Goal: Task Accomplishment & Management: Manage account settings

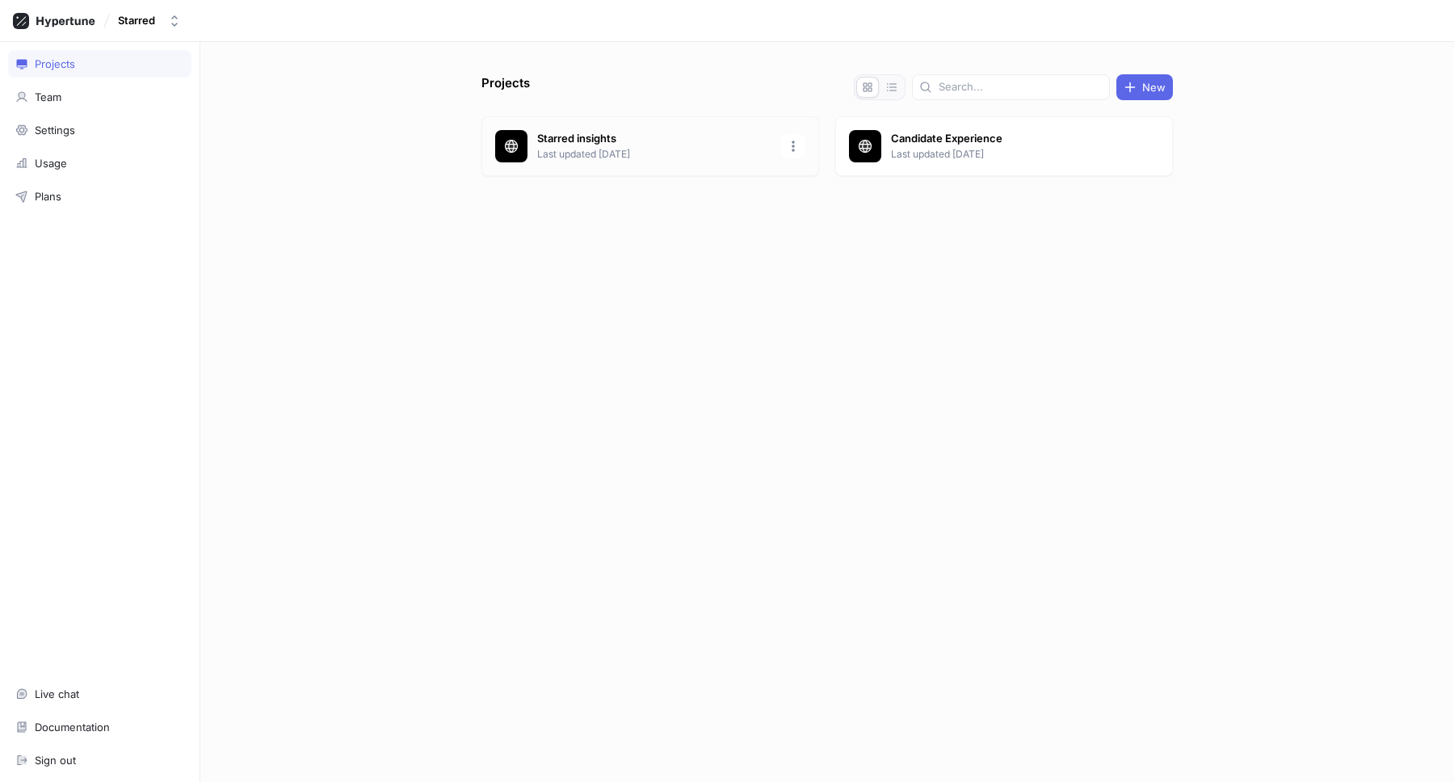
click at [635, 142] on p "Starred insights" at bounding box center [654, 139] width 234 height 16
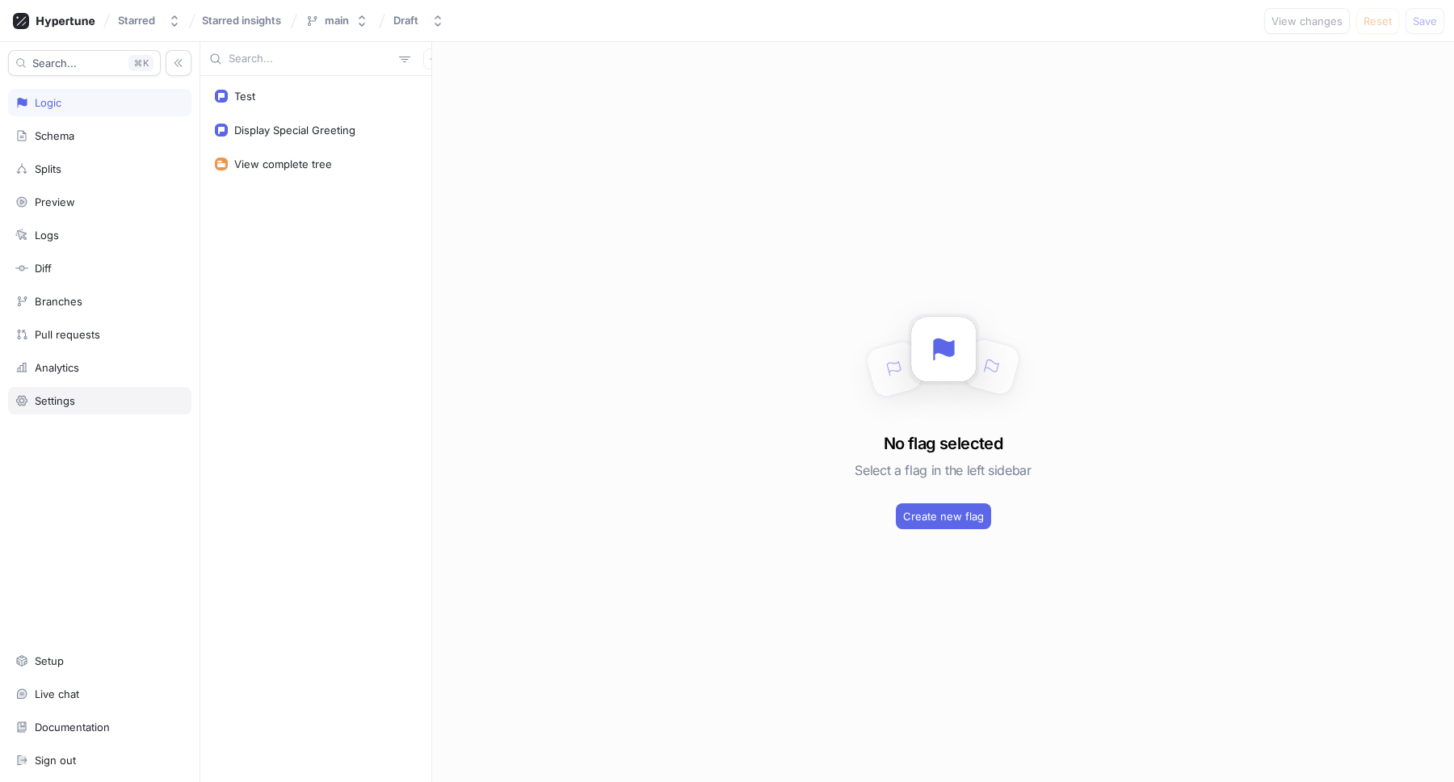
click at [38, 407] on div "Settings" at bounding box center [99, 400] width 183 height 27
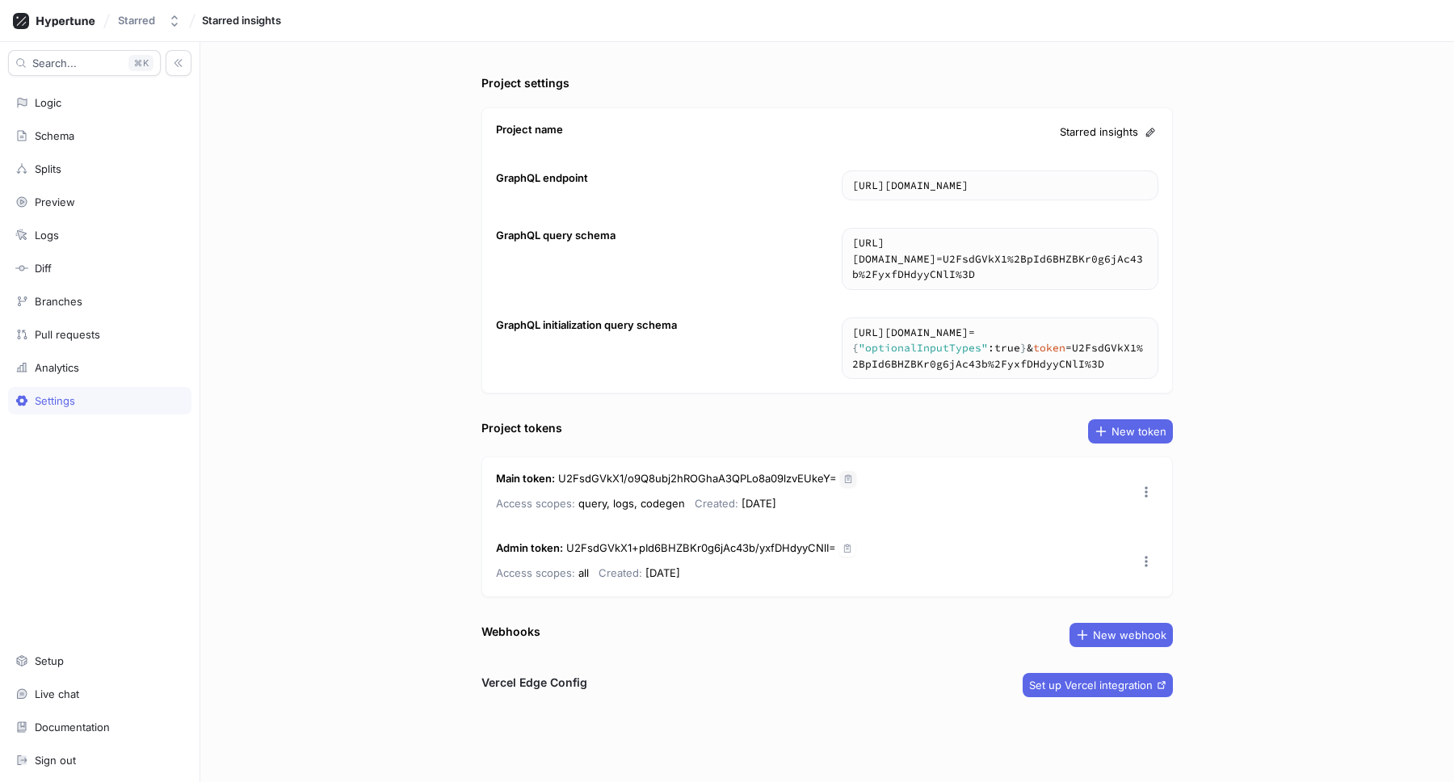
click at [843, 475] on icon "button" at bounding box center [848, 479] width 10 height 10
click at [1152, 137] on icon at bounding box center [1150, 132] width 11 height 11
click at [146, 30] on button "Starred" at bounding box center [149, 20] width 76 height 27
click at [94, 27] on icon at bounding box center [54, 21] width 82 height 16
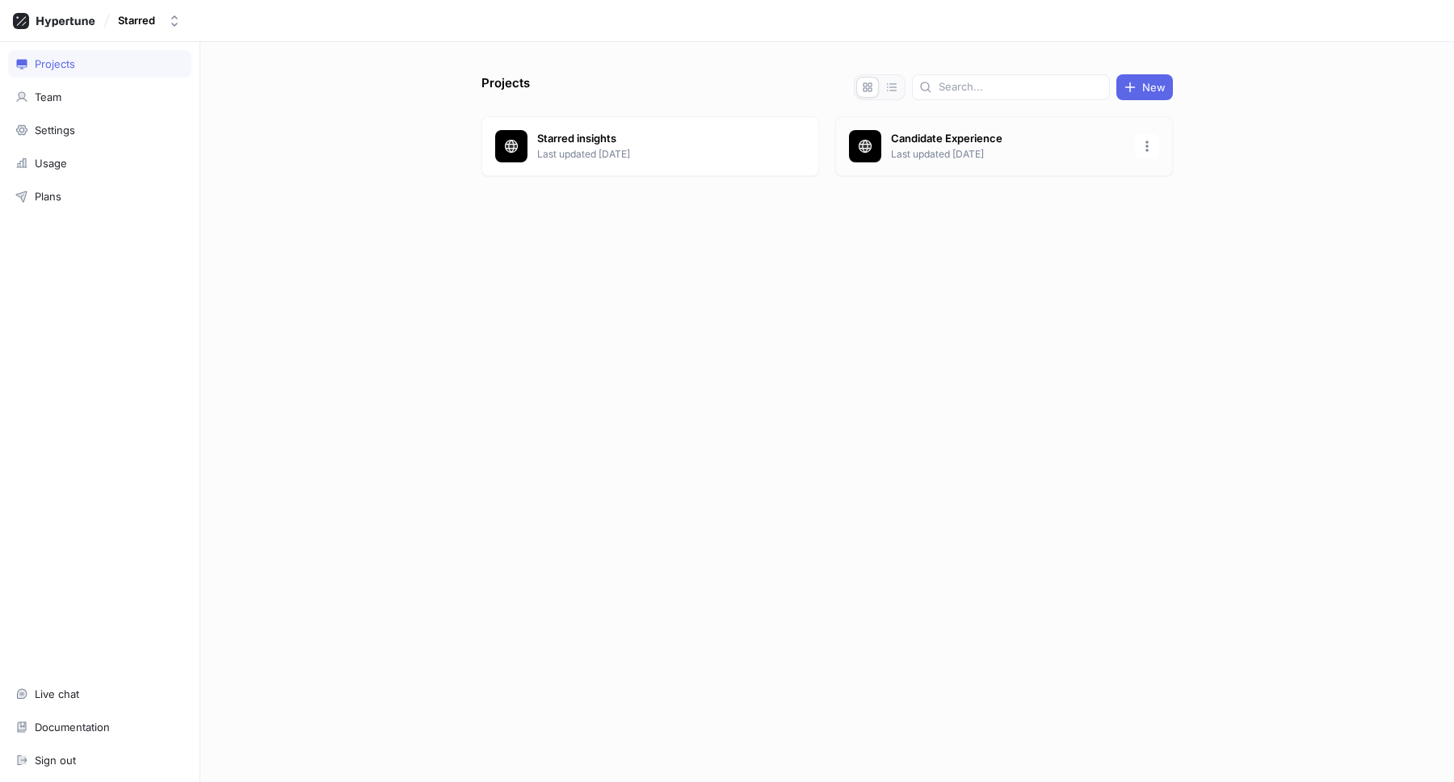
click at [1014, 162] on div "Candidate Experience Last updated [DATE]" at bounding box center [1004, 146] width 338 height 60
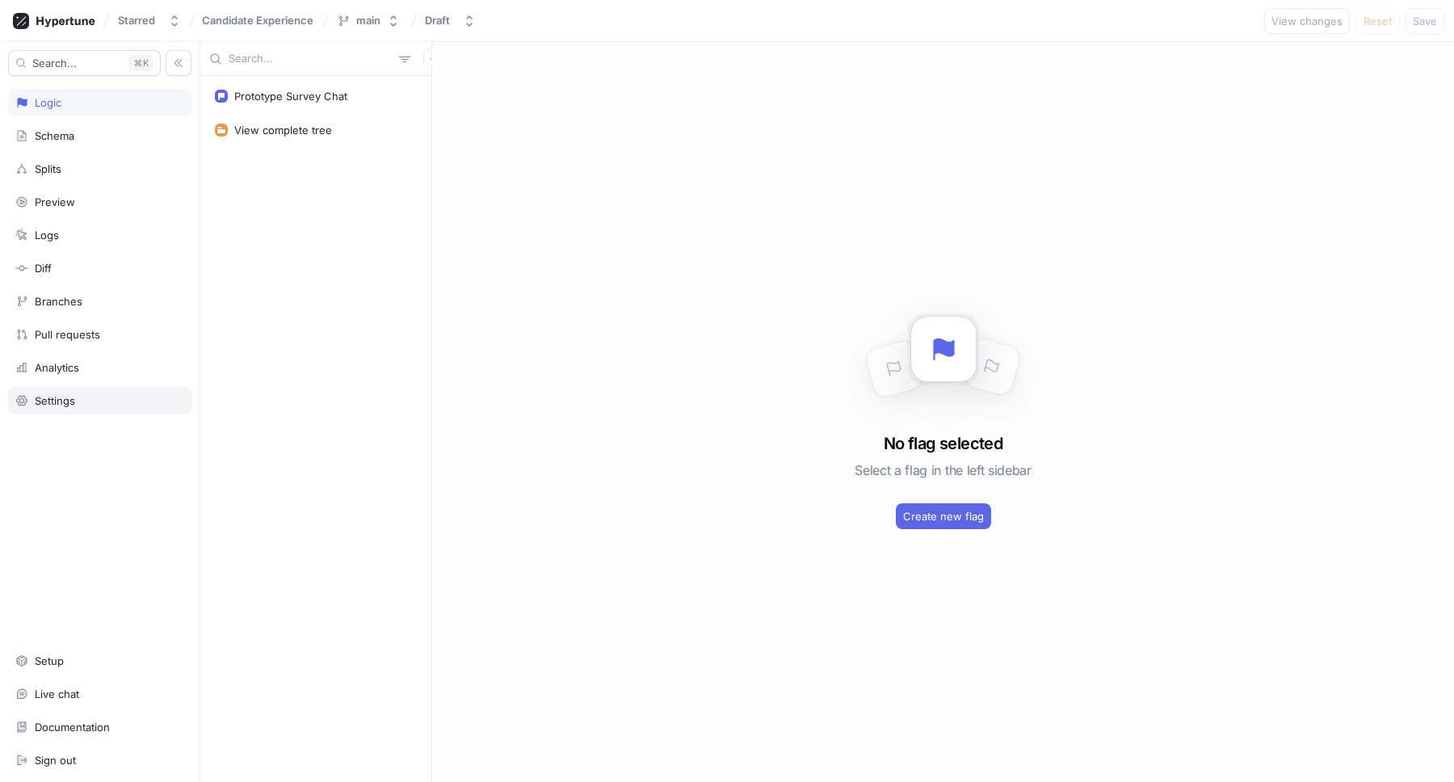
click at [61, 408] on div "Settings" at bounding box center [99, 400] width 183 height 27
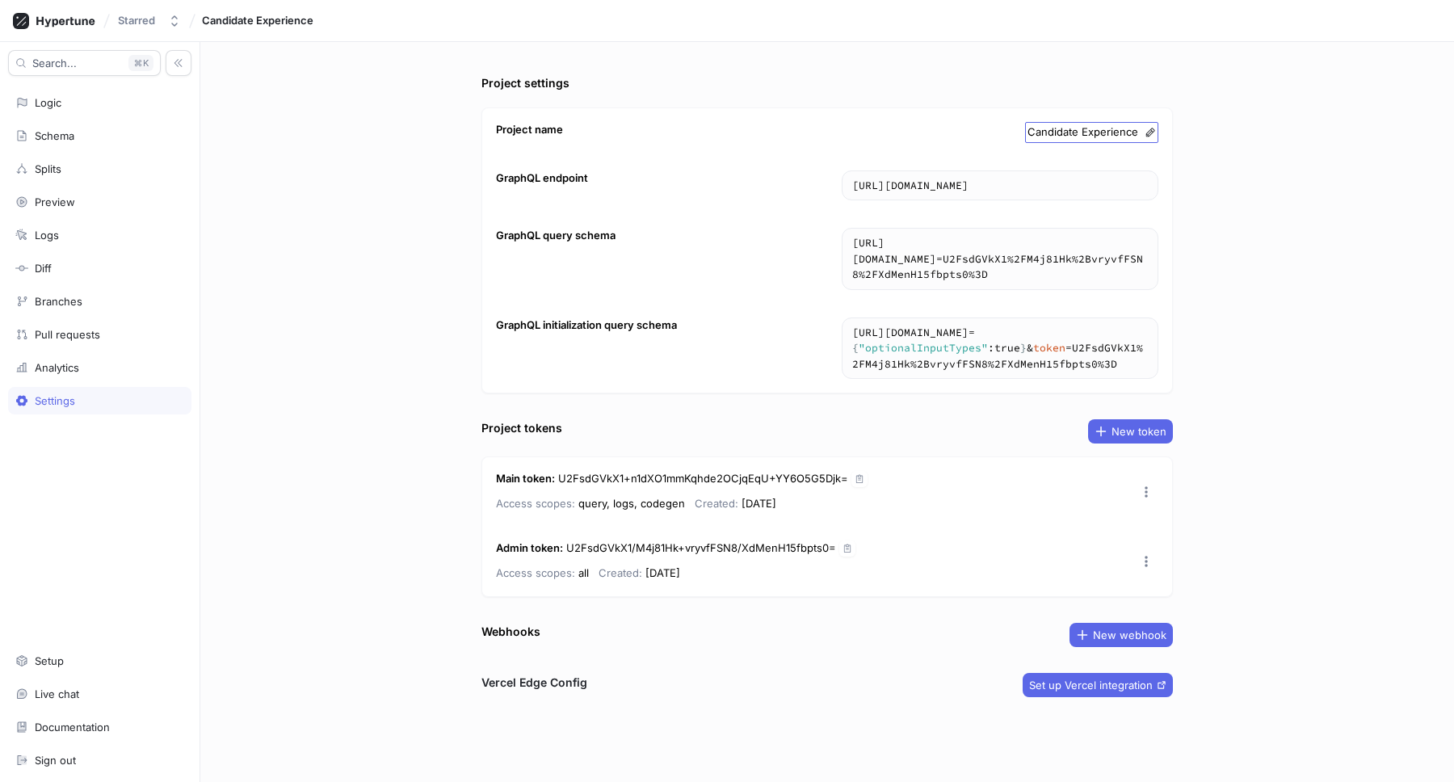
click at [1131, 122] on div "Candidate Experience" at bounding box center [1091, 132] width 133 height 21
click at [65, 27] on icon at bounding box center [54, 21] width 82 height 16
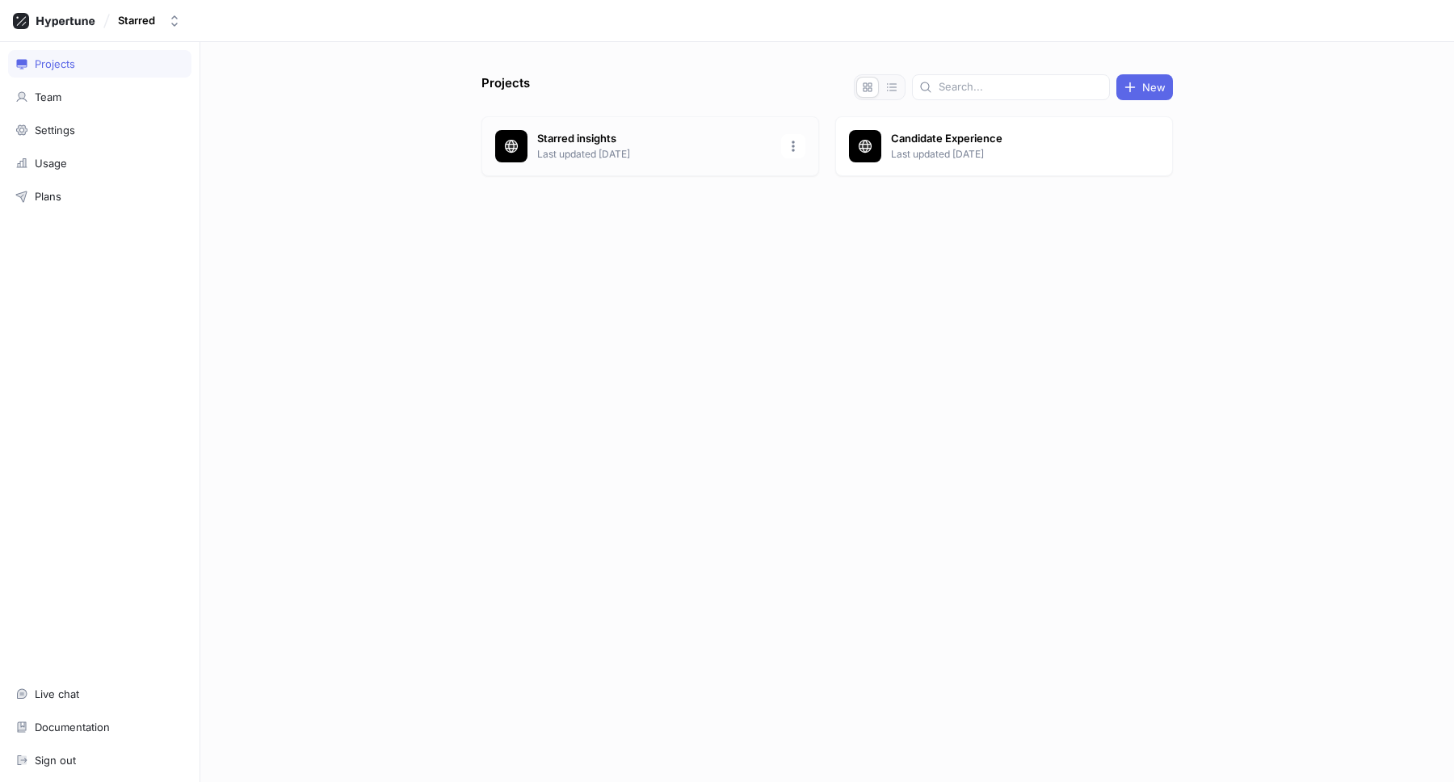
click at [618, 172] on div "Starred insights Last updated [DATE]" at bounding box center [651, 146] width 338 height 60
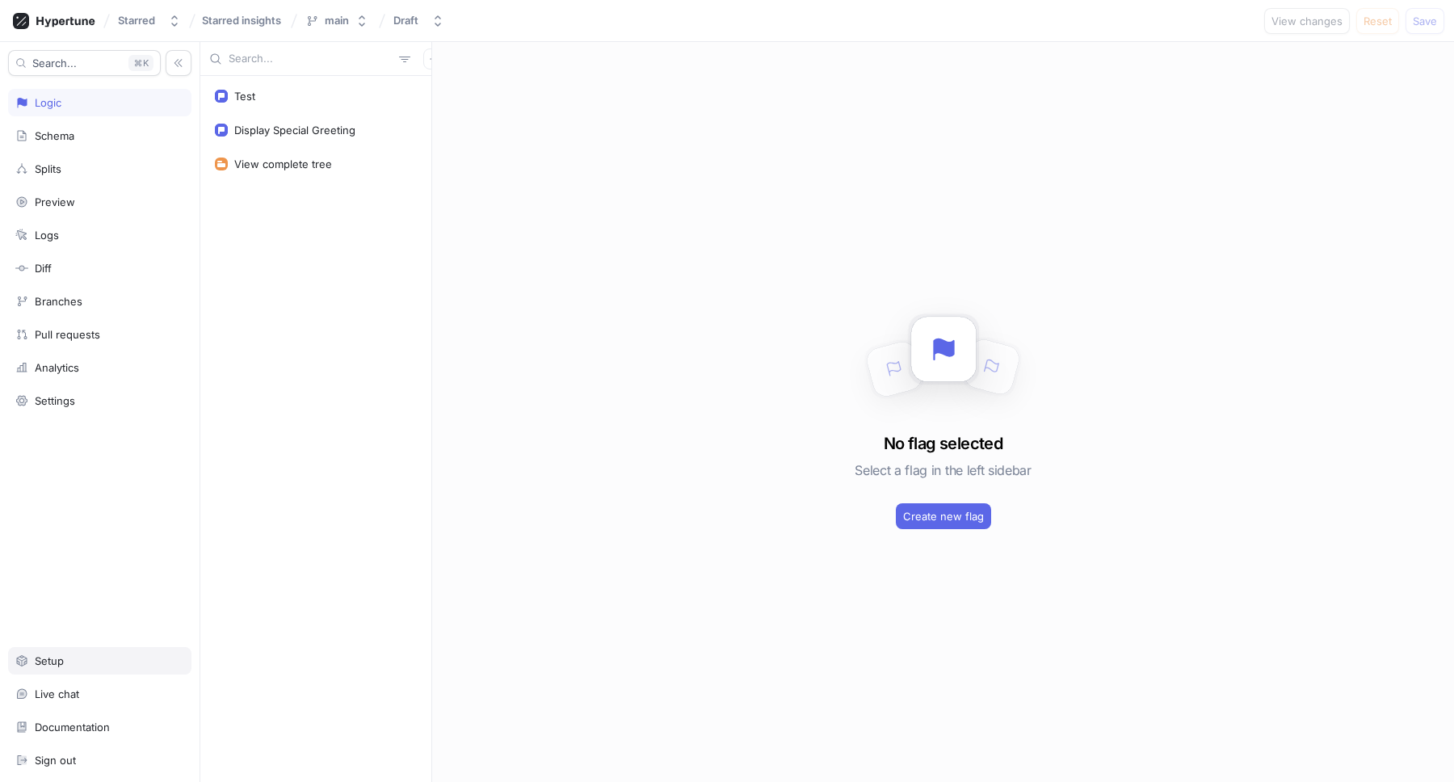
click at [61, 670] on div "Setup" at bounding box center [99, 660] width 183 height 27
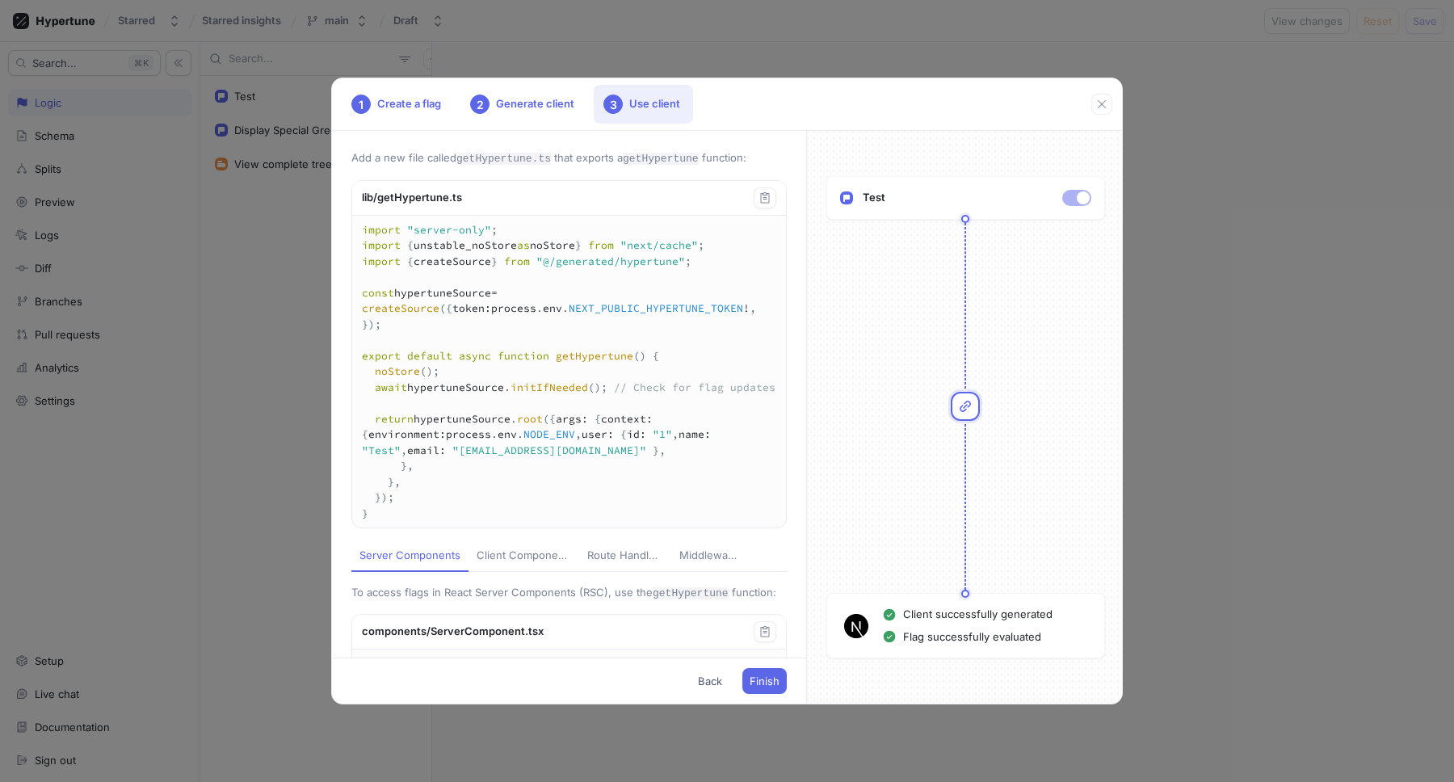
click at [88, 553] on div "1 Create a flag 2 Generate client 3 Use client Add a new file called getHypertu…" at bounding box center [727, 391] width 1454 height 782
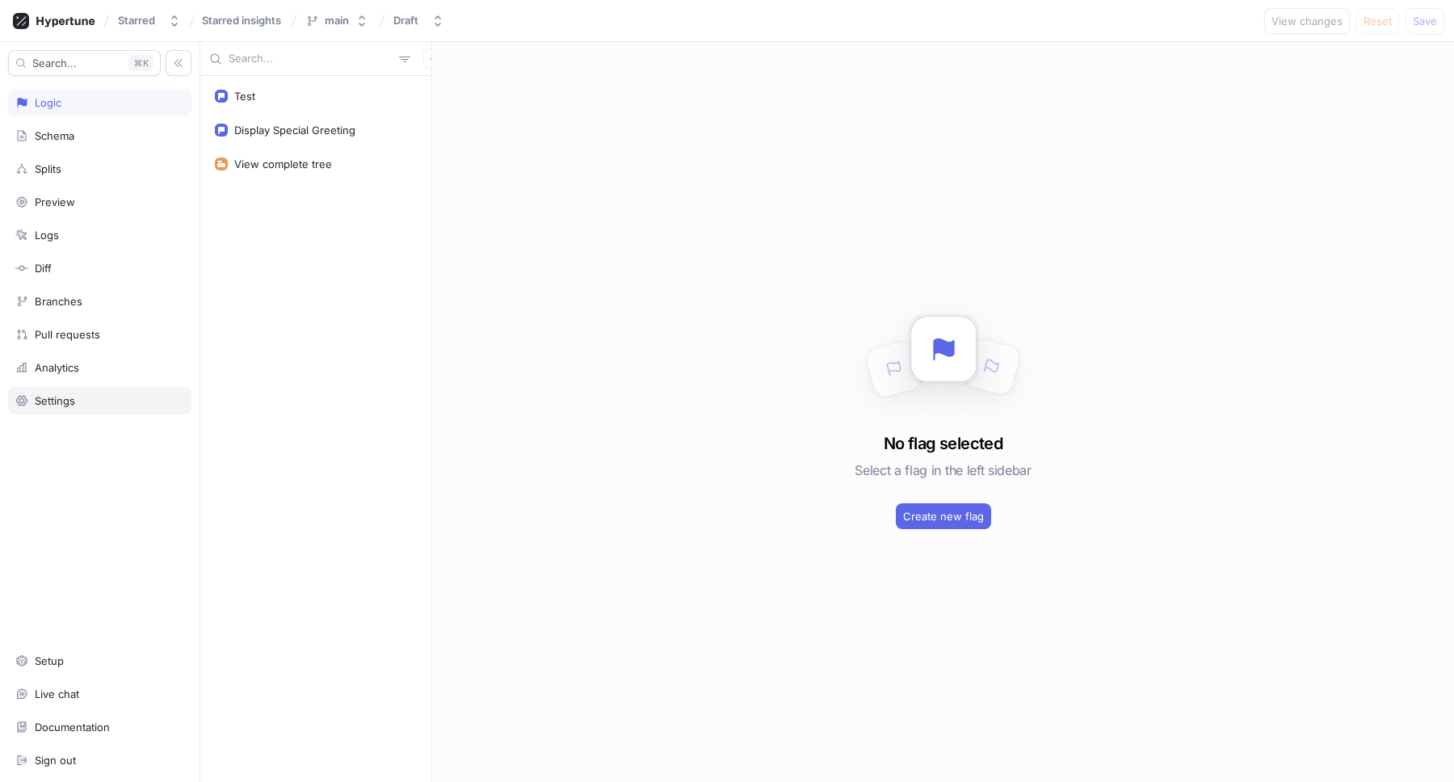
click at [93, 406] on div "Settings" at bounding box center [99, 400] width 169 height 13
